Goal: Task Accomplishment & Management: Manage account settings

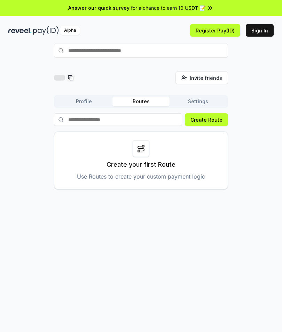
click at [192, 52] on input "text" at bounding box center [141, 51] width 174 height 14
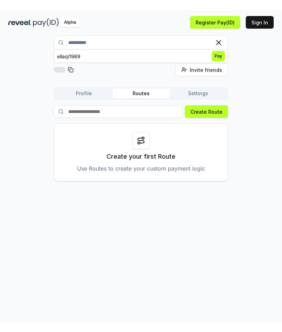
scroll to position [27, 0]
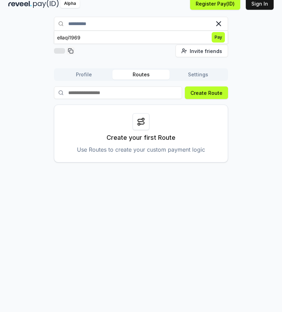
type input "**********"
click at [200, 79] on button "Settings" at bounding box center [198, 75] width 57 height 10
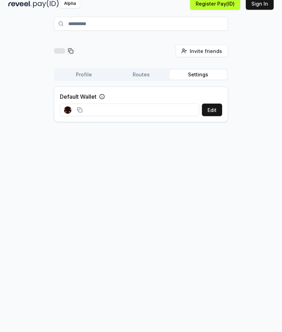
click at [220, 109] on button "Edit" at bounding box center [212, 109] width 20 height 13
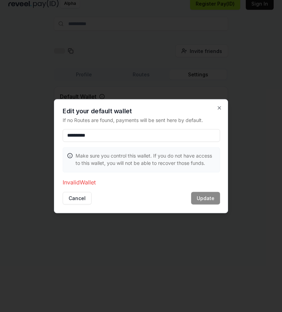
type input "**********"
click at [221, 107] on icon "button" at bounding box center [220, 108] width 6 height 6
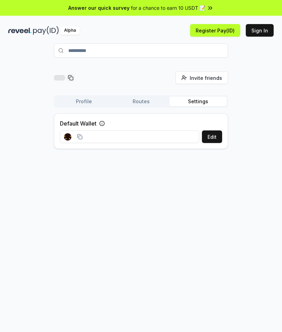
click at [85, 106] on button "Profile" at bounding box center [83, 101] width 57 height 10
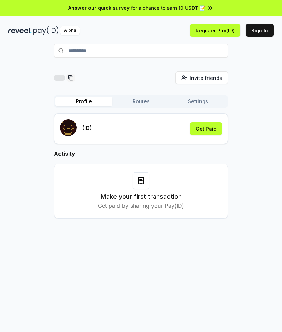
click at [153, 199] on h3 "Make your first transaction" at bounding box center [141, 197] width 81 height 10
click at [141, 203] on p "Get paid by sharing your Pay(ID)" at bounding box center [141, 205] width 86 height 8
click at [65, 80] on div at bounding box center [64, 77] width 21 height 8
click at [137, 105] on button "Routes" at bounding box center [140, 101] width 57 height 10
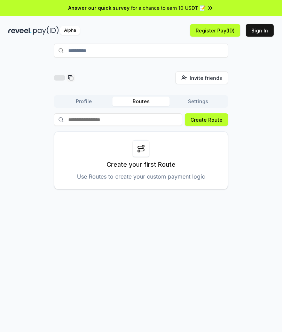
click at [201, 104] on button "Settings" at bounding box center [198, 101] width 57 height 10
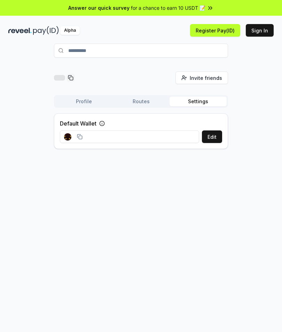
click at [140, 104] on button "Routes" at bounding box center [140, 101] width 57 height 10
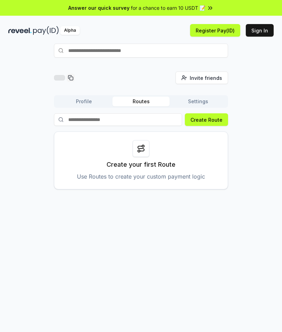
click at [162, 51] on input "text" at bounding box center [141, 51] width 174 height 14
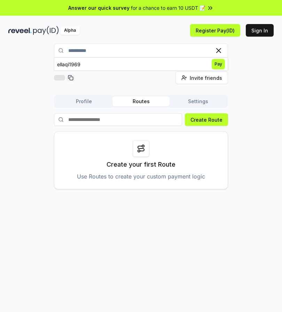
type input "**********"
click at [215, 122] on button "Create Route" at bounding box center [206, 119] width 43 height 13
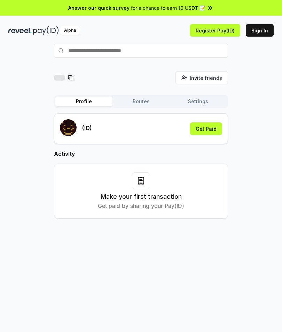
click at [68, 53] on input "text" at bounding box center [141, 51] width 174 height 14
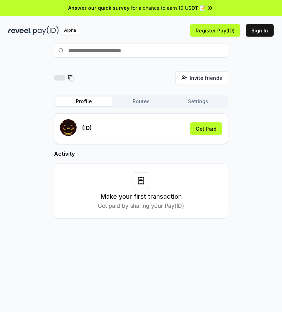
type input "*"
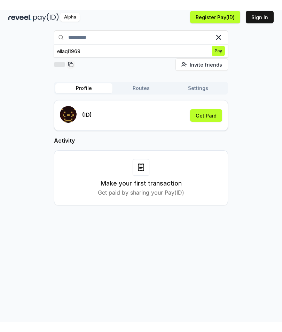
scroll to position [26, 0]
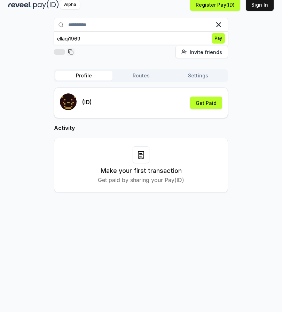
type input "**********"
click at [218, 40] on span "Pay" at bounding box center [218, 38] width 13 height 10
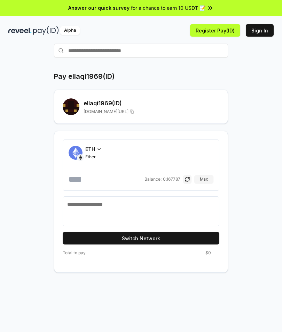
click at [97, 152] on icon at bounding box center [99, 149] width 6 height 6
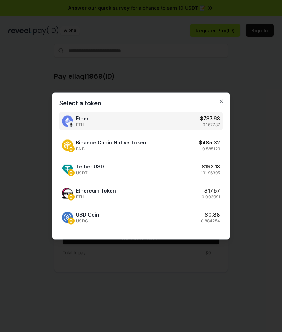
click at [197, 220] on div "USD Coin USDC $ 0.88 0.884254" at bounding box center [141, 217] width 164 height 18
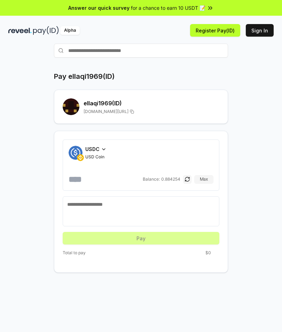
click at [205, 179] on button "Max" at bounding box center [203, 179] width 19 height 8
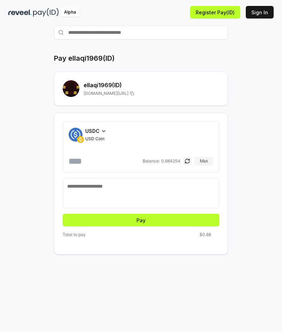
scroll to position [19, 0]
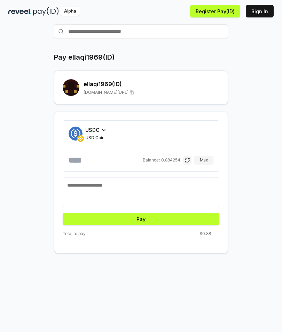
click at [194, 219] on button "Pay" at bounding box center [141, 218] width 157 height 13
click at [186, 219] on button "Pay" at bounding box center [141, 218] width 157 height 13
click at [174, 218] on button "Pay" at bounding box center [141, 218] width 157 height 13
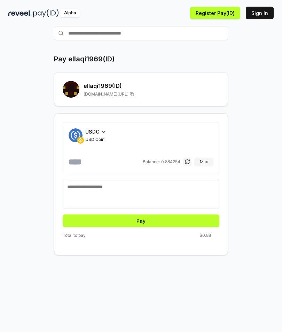
scroll to position [30, 0]
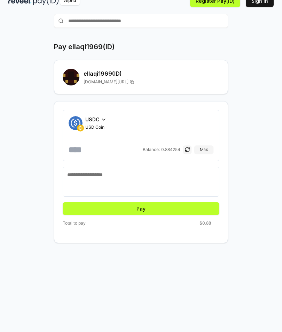
click at [166, 209] on button "Pay" at bounding box center [141, 208] width 157 height 13
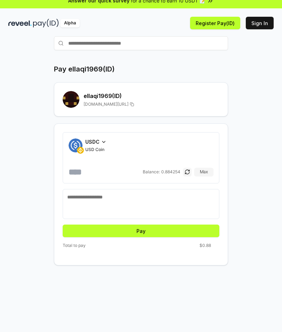
scroll to position [5, 0]
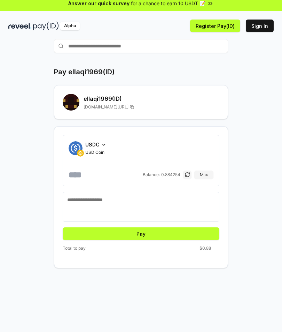
click at [101, 149] on div "USDC USD Coin" at bounding box center [95, 148] width 21 height 14
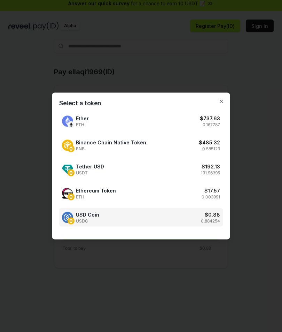
click at [198, 173] on div "Tether USD USDT $ 192.13 191.96395" at bounding box center [141, 169] width 164 height 18
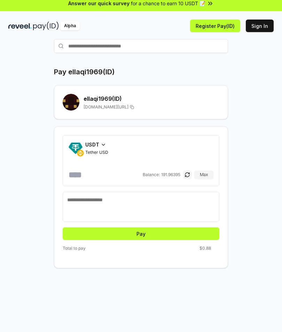
click at [205, 175] on button "Max" at bounding box center [203, 174] width 19 height 8
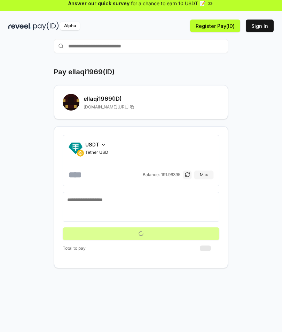
click at [124, 177] on input "*********" at bounding box center [105, 174] width 73 height 11
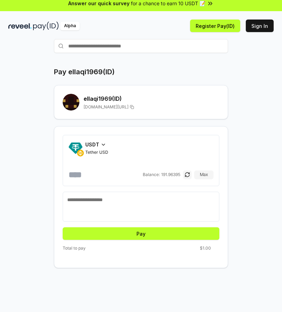
type input "*"
click at [267, 183] on div "Pay ellaqi1969(ID) ellaqi1969 (ID) reveel.id/pay/ellaqi1969 USDT Tether USD * B…" at bounding box center [140, 167] width 265 height 201
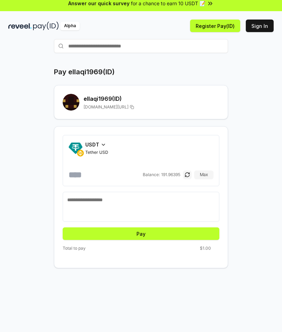
click at [174, 235] on button "Pay" at bounding box center [141, 233] width 157 height 13
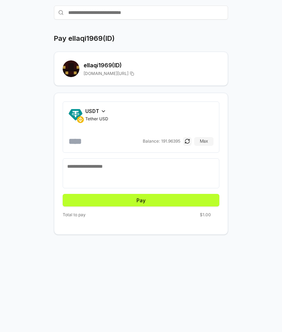
scroll to position [38, 0]
click at [201, 216] on span "$1.00" at bounding box center [205, 215] width 11 height 6
click at [203, 216] on span "$1.00" at bounding box center [205, 215] width 11 height 6
click at [189, 178] on textarea at bounding box center [141, 173] width 148 height 21
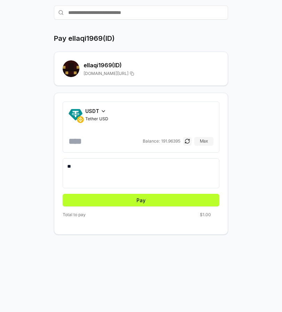
type textarea "**"
click at [253, 172] on div "Pay ellaqi1969(ID) ellaqi1969 (ID) reveel.id/pay/ellaqi1969 USDT Tether USD * B…" at bounding box center [140, 133] width 265 height 201
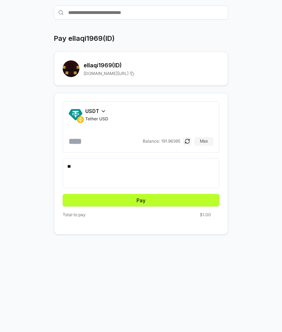
click at [195, 201] on button "Pay" at bounding box center [141, 200] width 157 height 13
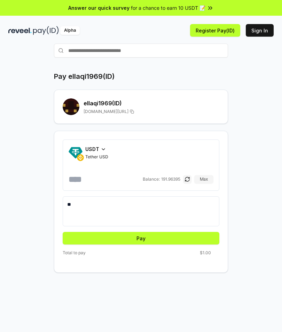
scroll to position [0, 0]
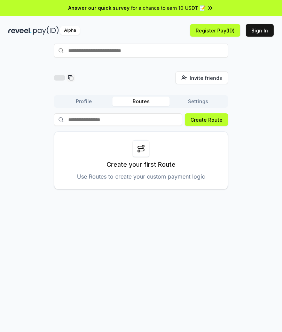
click at [218, 121] on button "Create Route" at bounding box center [206, 119] width 43 height 13
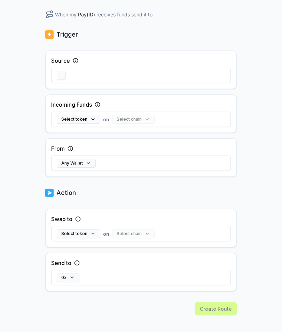
scroll to position [133, 0]
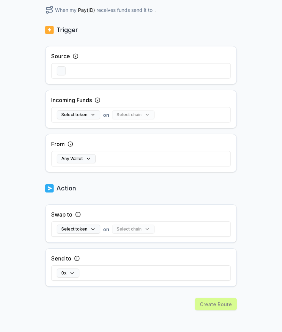
click at [146, 115] on div "Select chain" at bounding box center [133, 114] width 42 height 9
click at [145, 117] on div "Select chain" at bounding box center [133, 114] width 42 height 9
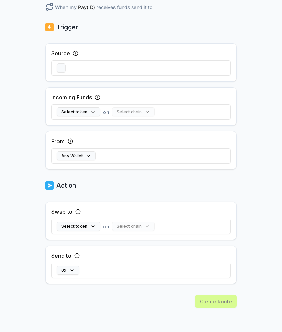
scroll to position [135, 0]
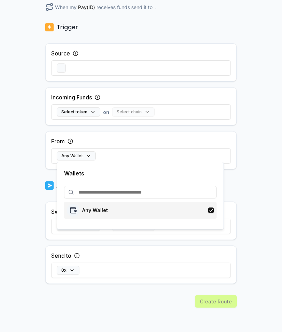
click at [188, 210] on div "Any Wallet" at bounding box center [140, 210] width 147 height 13
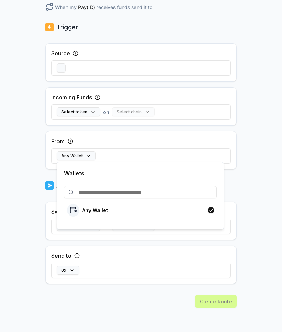
click at [257, 172] on div "Back Create Route ******** When my Pay(ID) receives funds send it to . Trigger …" at bounding box center [141, 78] width 282 height 312
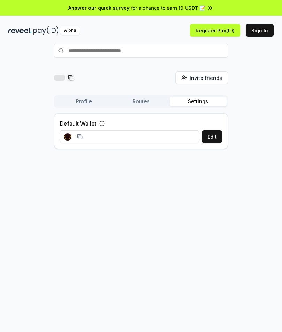
click at [85, 135] on div at bounding box center [73, 137] width 27 height 16
click at [79, 138] on rect at bounding box center [80, 136] width 3 height 3
click at [75, 138] on div at bounding box center [73, 136] width 18 height 7
click at [79, 101] on button "Profile" at bounding box center [83, 101] width 57 height 10
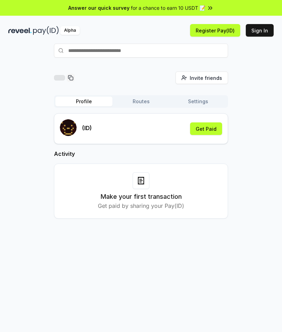
click at [147, 100] on button "Routes" at bounding box center [140, 101] width 57 height 10
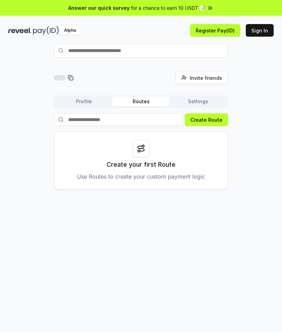
click at [210, 120] on button "Create Route" at bounding box center [206, 119] width 43 height 13
click at [204, 104] on button "Settings" at bounding box center [198, 101] width 57 height 10
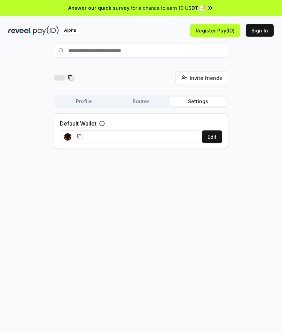
click at [214, 137] on button "Edit" at bounding box center [212, 136] width 20 height 13
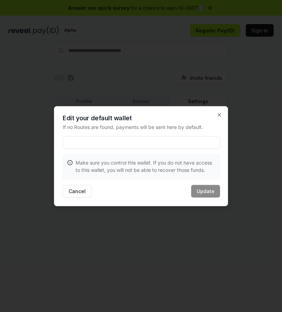
click at [218, 114] on icon "button" at bounding box center [220, 115] width 6 height 6
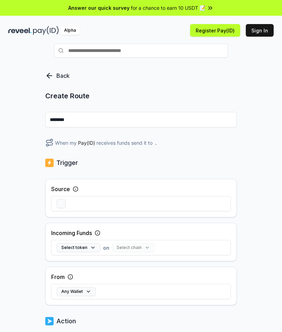
click at [65, 50] on input "text" at bounding box center [141, 51] width 174 height 14
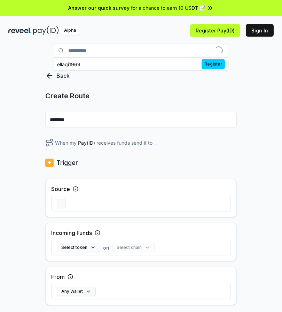
type input "**********"
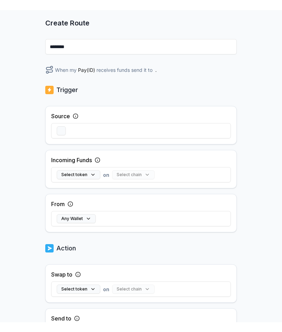
scroll to position [85, 0]
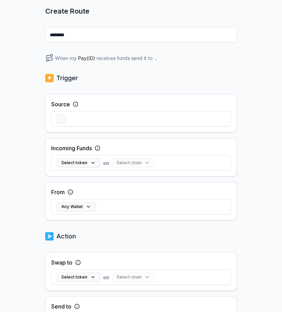
click at [60, 119] on button "button" at bounding box center [61, 118] width 9 height 9
click at [58, 118] on button "button" at bounding box center [61, 118] width 9 height 9
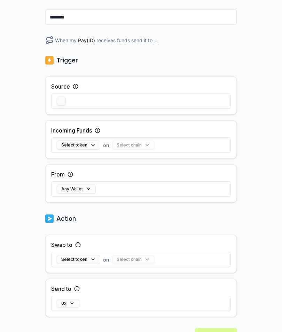
scroll to position [102, 0]
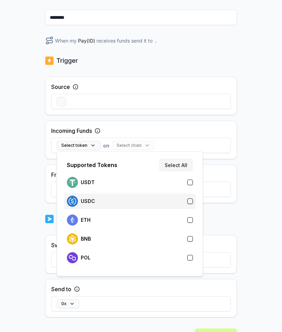
click at [192, 201] on button "button" at bounding box center [190, 201] width 6 height 6
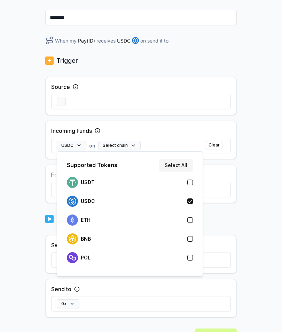
click at [268, 202] on div "Back Create Route ******** When my Pay(ID) receives USDC on send it to . Trigge…" at bounding box center [141, 111] width 282 height 312
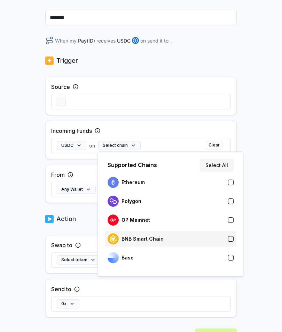
click at [232, 237] on button "button" at bounding box center [231, 239] width 6 height 6
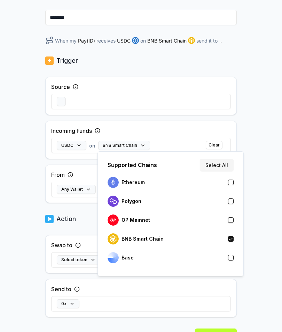
click at [271, 204] on div "Back Create Route ******** When my Pay(ID) receives USDC on BNB Smart Chain sen…" at bounding box center [141, 111] width 282 height 312
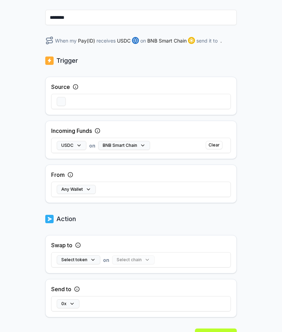
click at [59, 103] on button "button" at bounding box center [61, 101] width 9 height 9
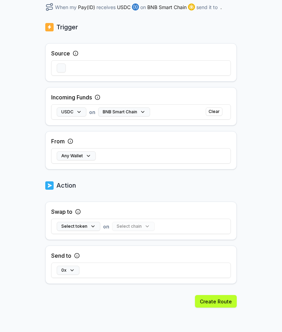
scroll to position [135, 0]
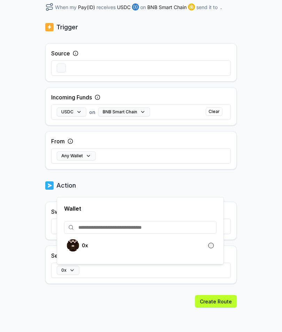
click at [146, 228] on input at bounding box center [140, 227] width 153 height 13
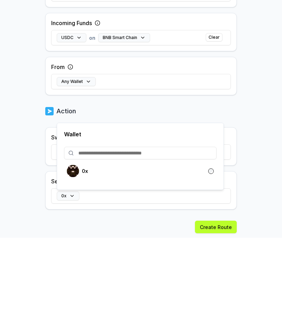
click at [259, 154] on body "**********" at bounding box center [141, 156] width 282 height 312
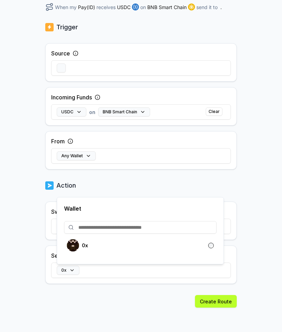
click at [254, 195] on div "Back Create Route ******** When my Pay(ID) receives USDC on BNB Smart Chain sen…" at bounding box center [141, 78] width 282 height 312
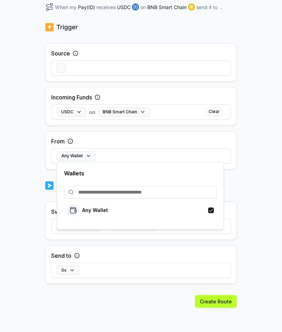
click at [263, 162] on div "Back Create Route ******** When my Pay(ID) receives USDC on BNB Smart Chain sen…" at bounding box center [141, 78] width 282 height 312
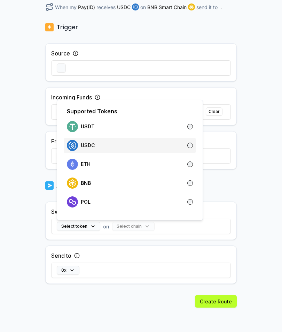
click at [188, 150] on div "USDC" at bounding box center [130, 145] width 126 height 11
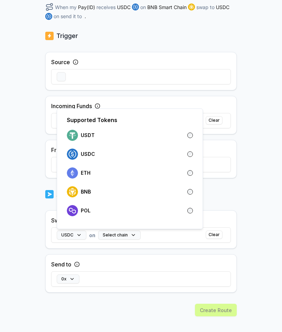
click at [270, 192] on div "Back Create Route ******** When my Pay(ID) receives USDC on BNB Smart Chain swa…" at bounding box center [141, 78] width 282 height 312
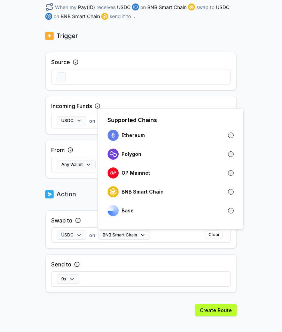
click at [277, 211] on div "Back Create Route ******** When my Pay(ID) receives USDC on BNB Smart Chain swa…" at bounding box center [141, 78] width 282 height 312
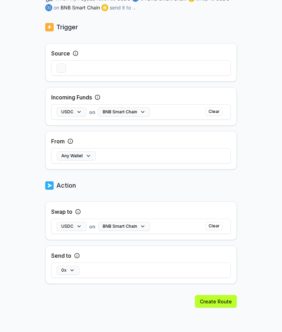
scroll to position [144, 0]
click at [214, 301] on button "Create Route" at bounding box center [216, 301] width 42 height 13
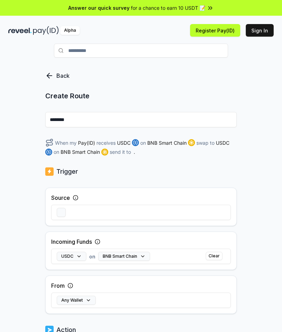
scroll to position [0, 0]
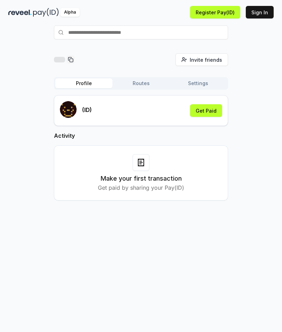
scroll to position [17, 0]
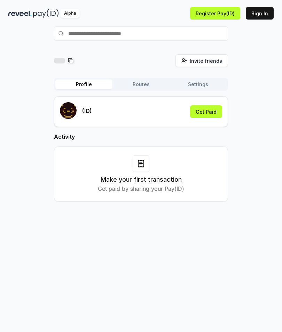
click at [208, 113] on button "Get Paid" at bounding box center [206, 111] width 32 height 13
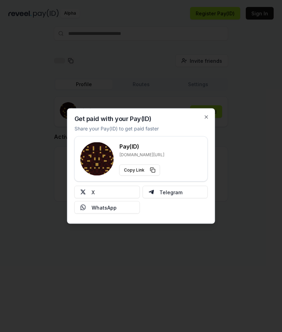
click at [204, 114] on icon "button" at bounding box center [207, 117] width 6 height 6
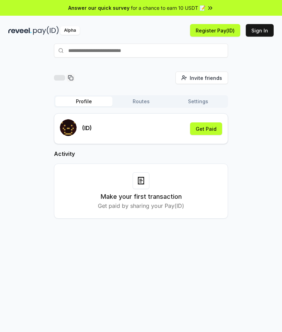
scroll to position [0, 0]
